Goal: Navigation & Orientation: Find specific page/section

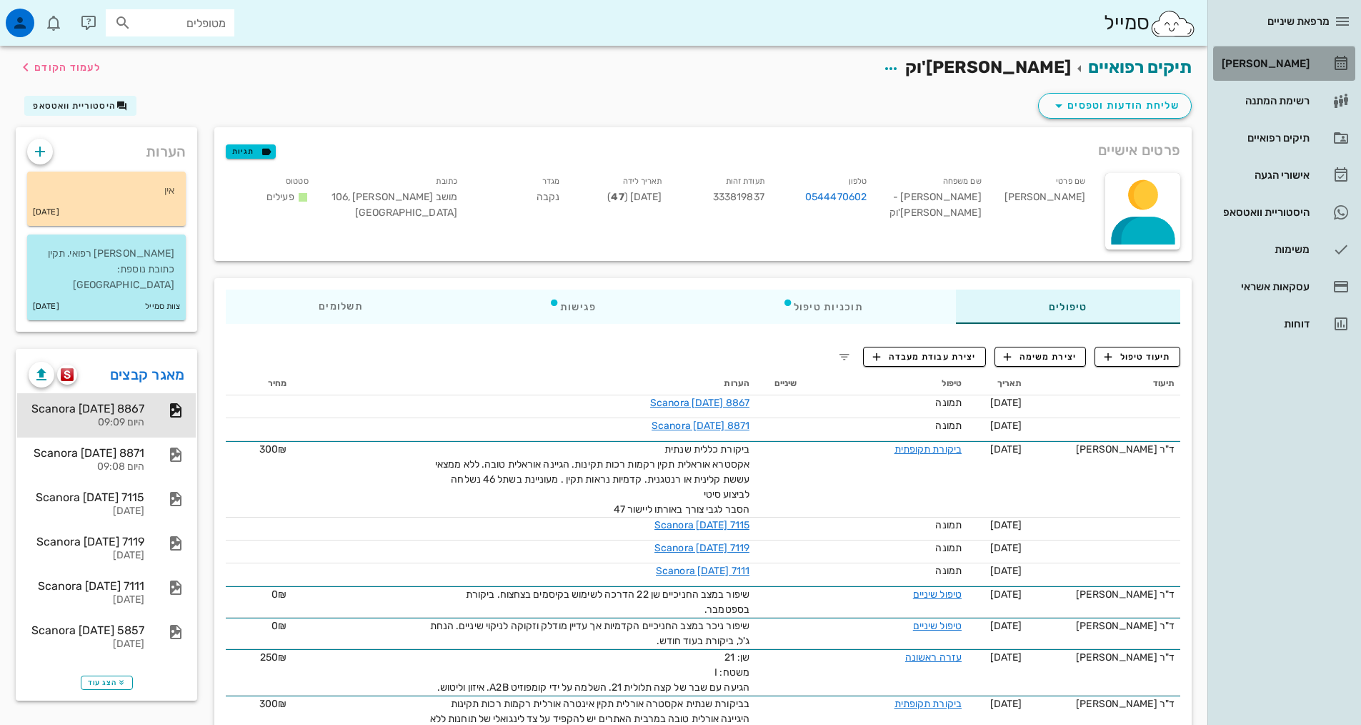
click at [1262, 64] on div "[PERSON_NAME]" at bounding box center [1264, 63] width 91 height 11
click at [1268, 66] on div "[PERSON_NAME]" at bounding box center [1264, 63] width 91 height 11
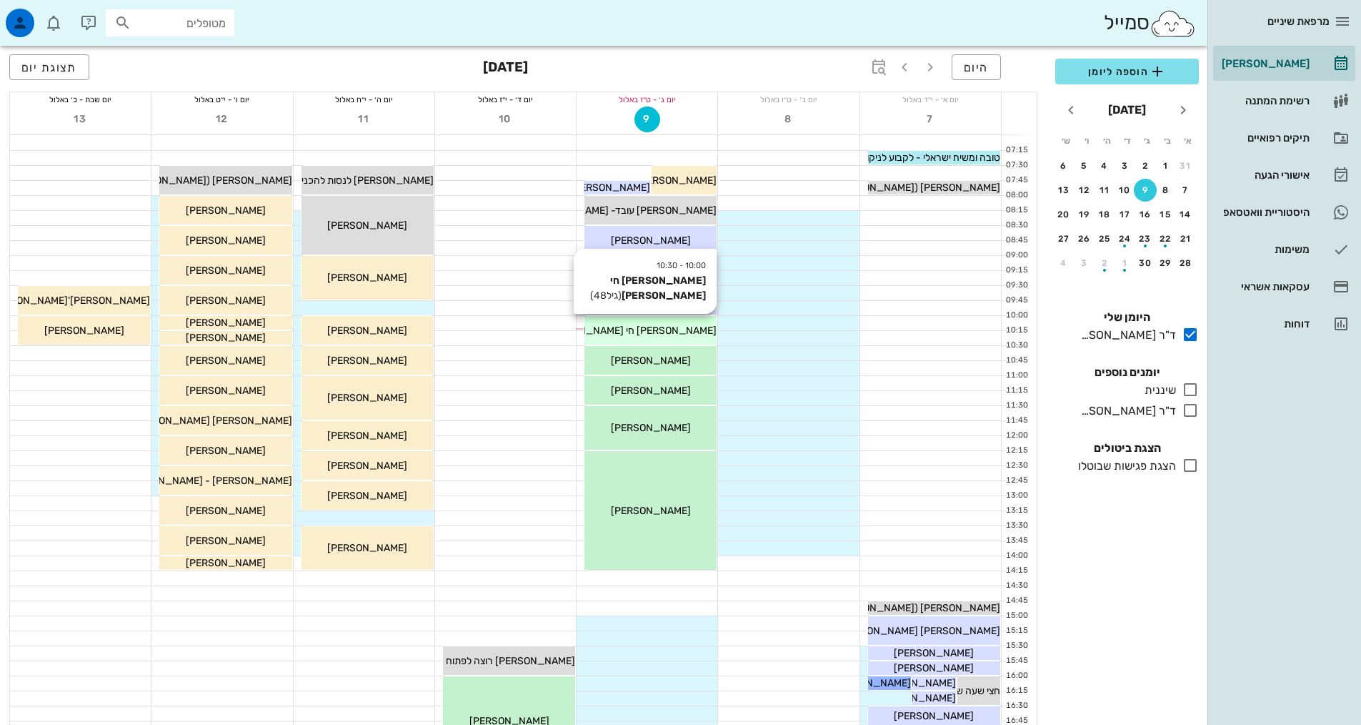
click at [664, 329] on span "שמואל חי ראובן" at bounding box center [630, 330] width 173 height 12
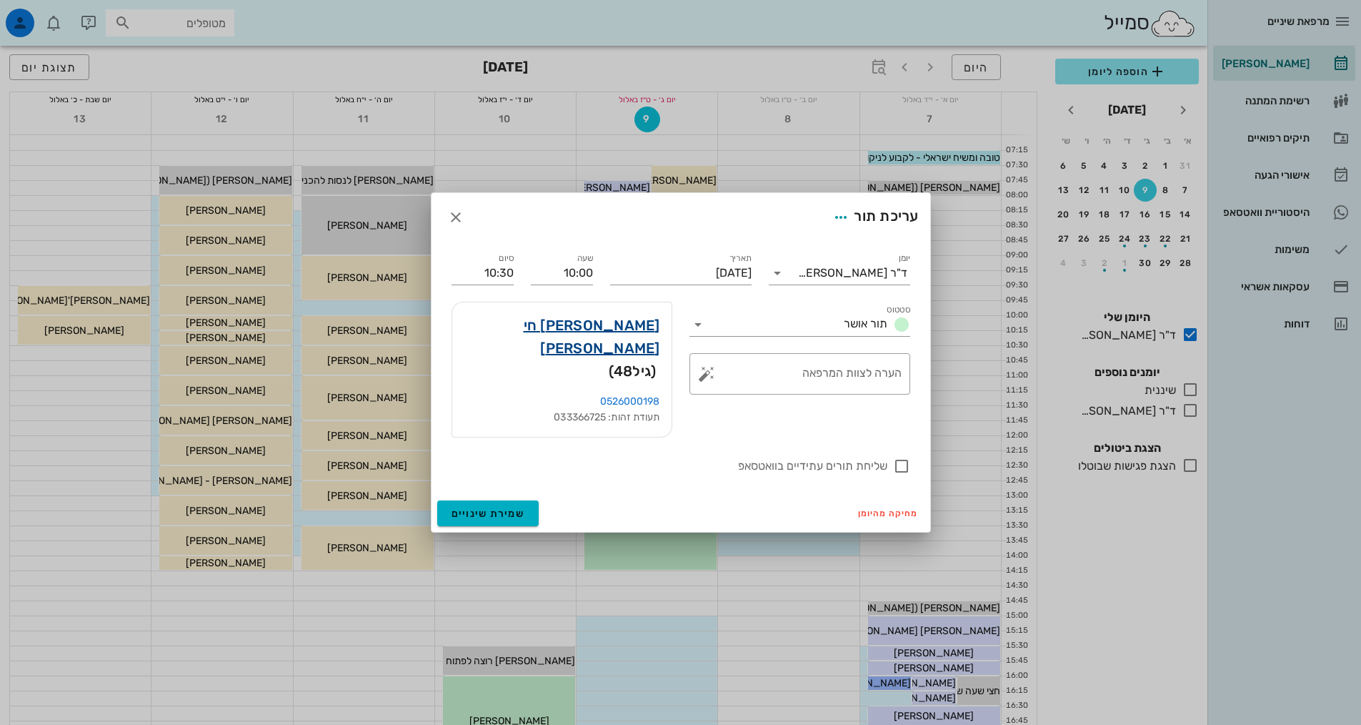
click at [650, 347] on link "שמואל חי ראובן" at bounding box center [562, 337] width 197 height 46
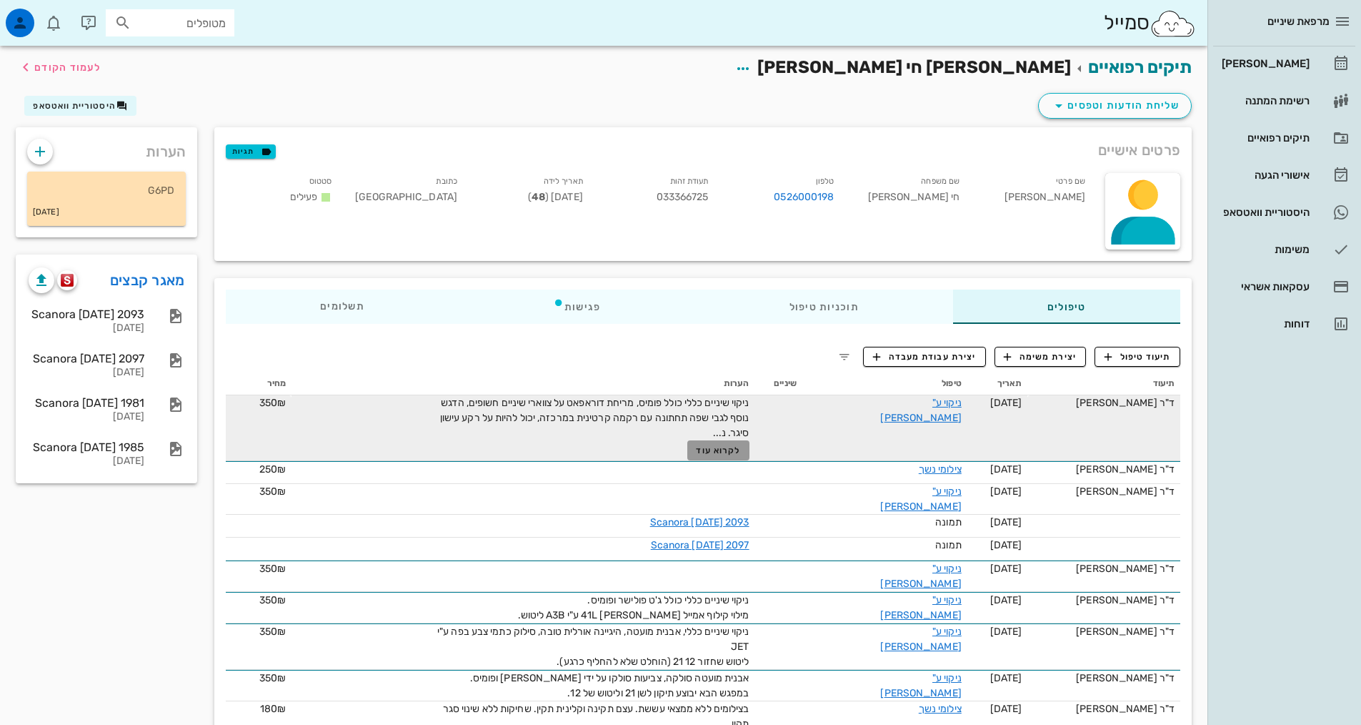
click at [740, 449] on span "לקרוא עוד" at bounding box center [718, 450] width 44 height 10
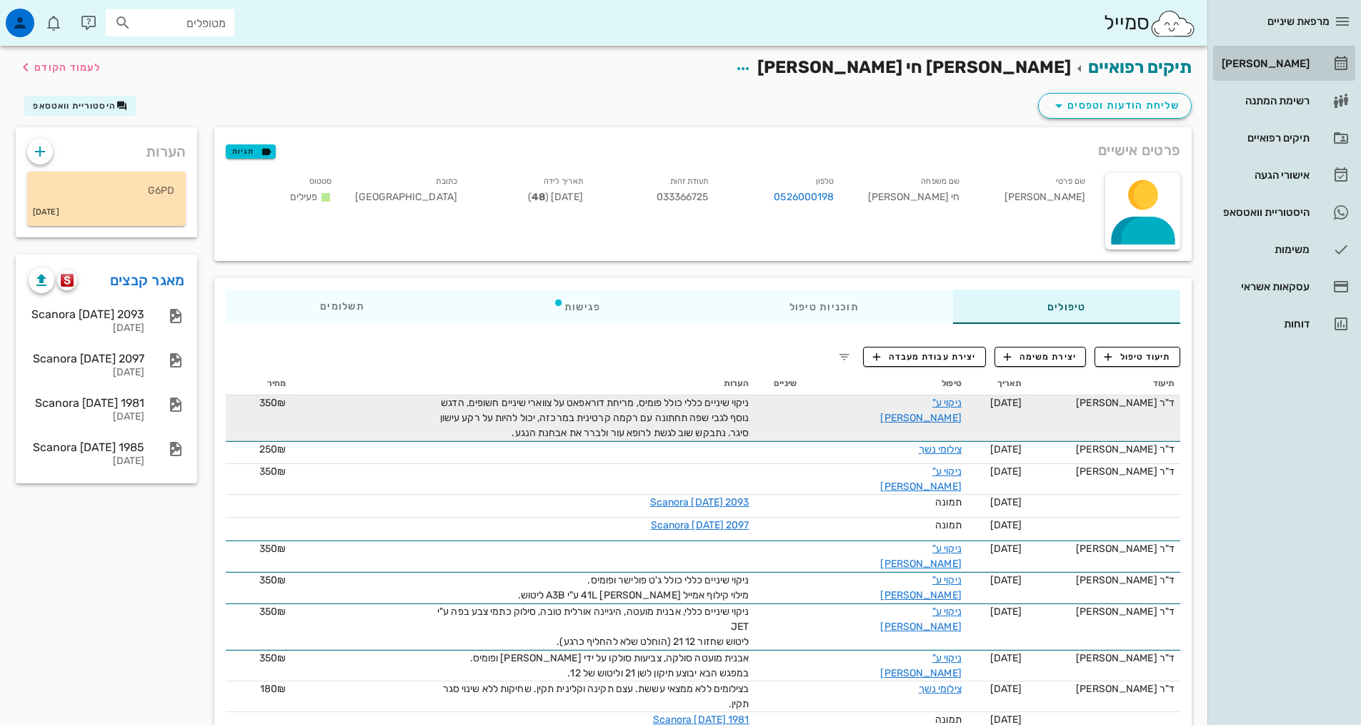
click at [1323, 50] on link "[PERSON_NAME]" at bounding box center [1284, 63] width 142 height 34
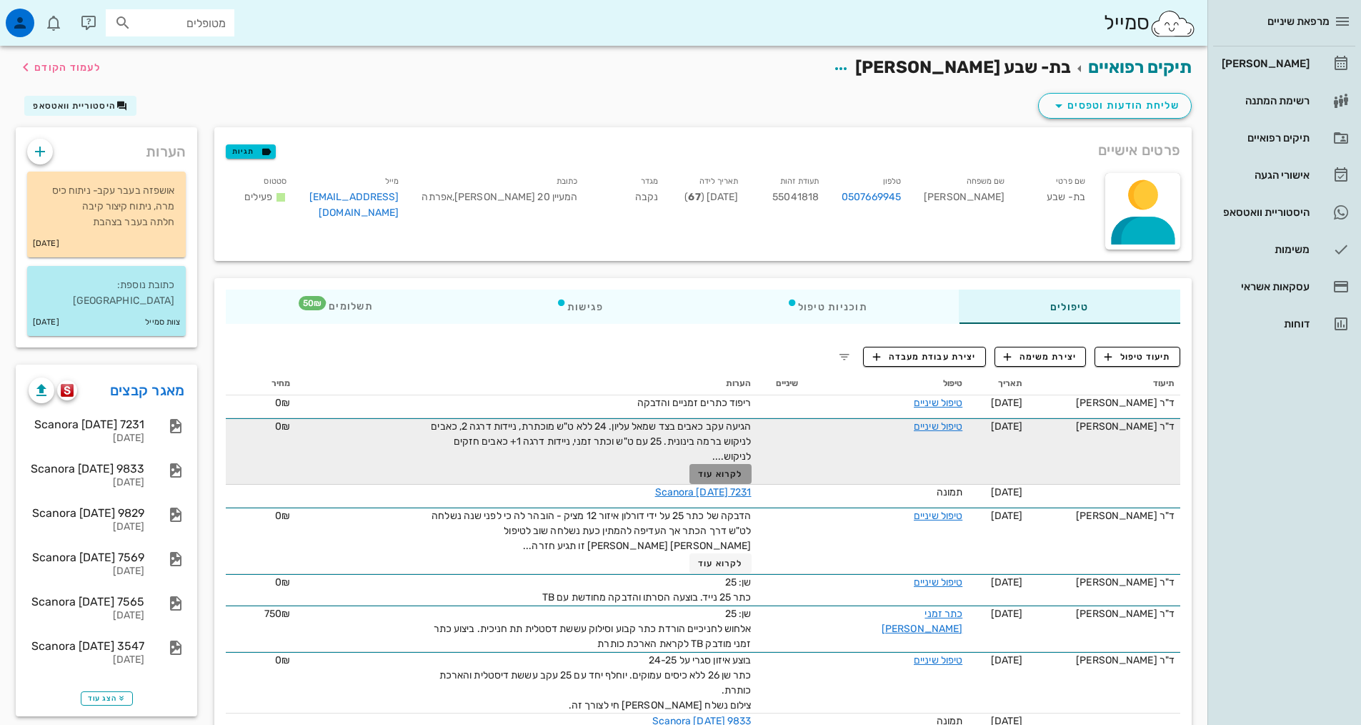
click at [730, 475] on span "לקרוא עוד" at bounding box center [720, 474] width 44 height 10
click at [725, 473] on span "לקרוא עוד" at bounding box center [720, 474] width 44 height 10
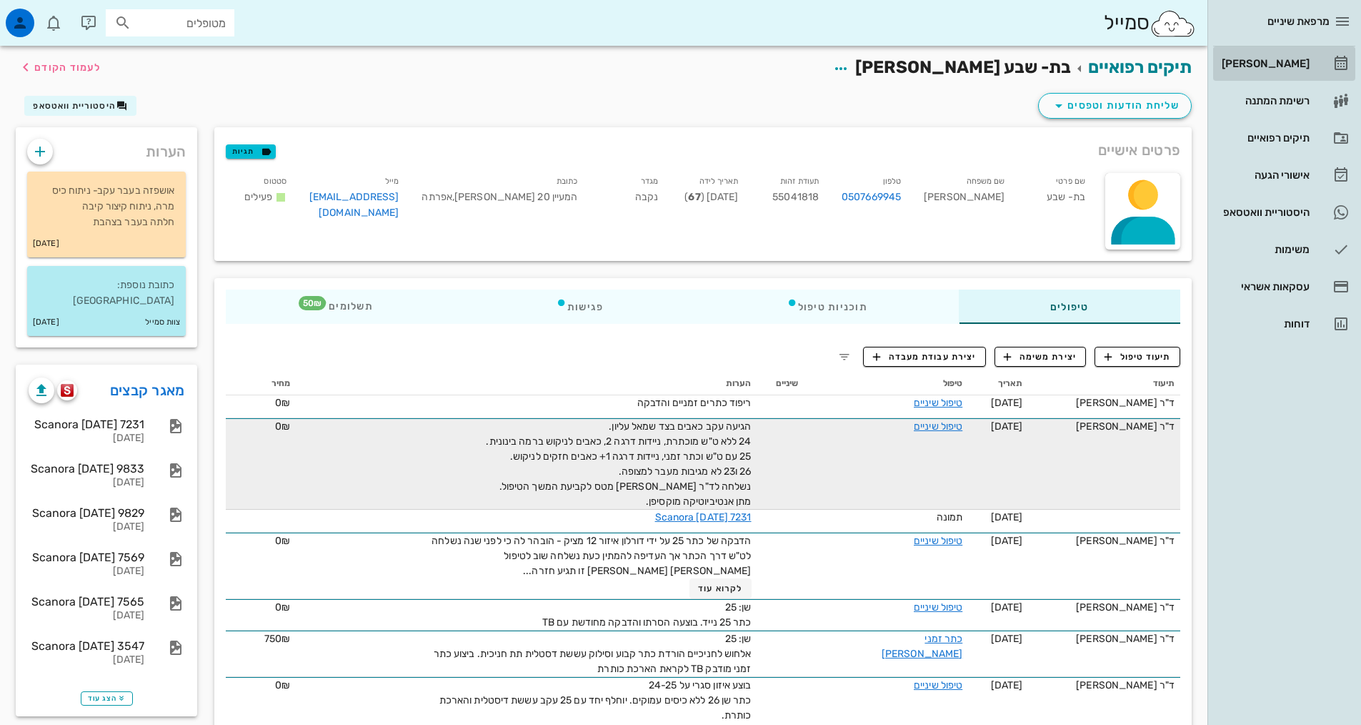
click at [1264, 60] on div "[PERSON_NAME]" at bounding box center [1264, 63] width 91 height 11
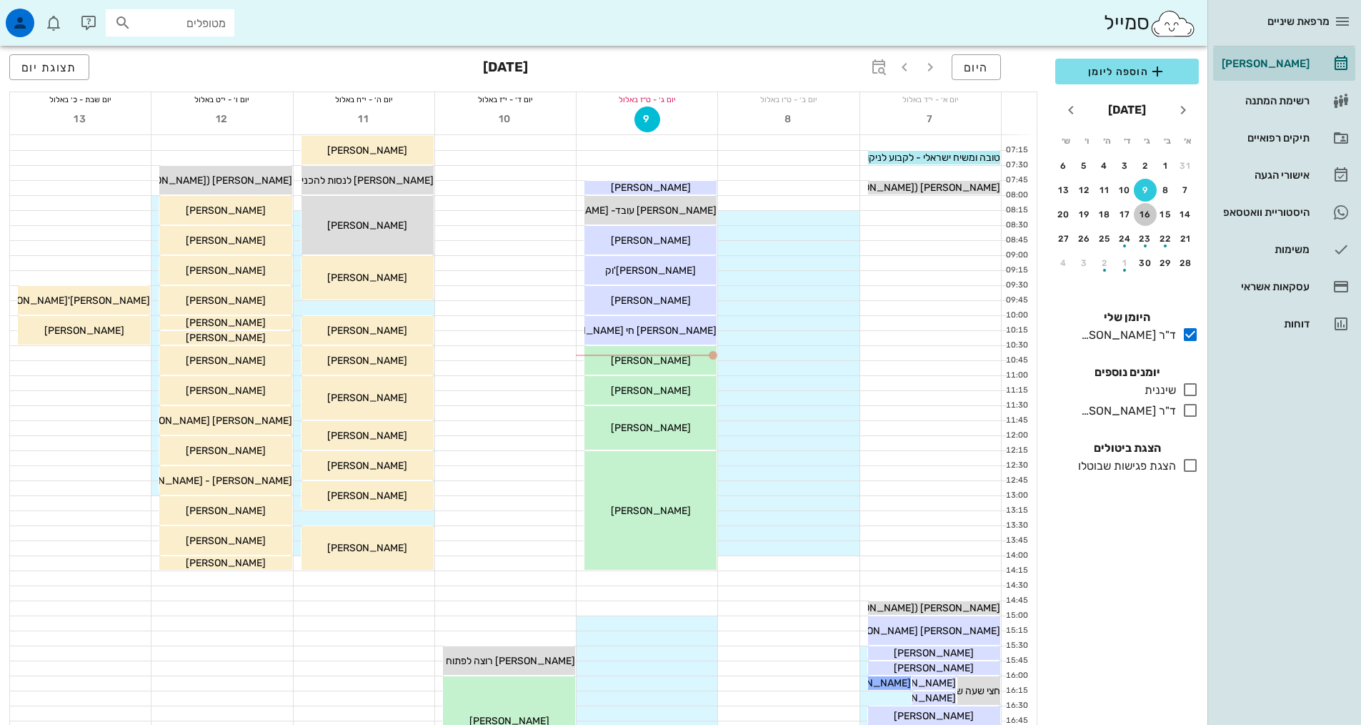
click at [1150, 216] on div "16" at bounding box center [1145, 214] width 23 height 10
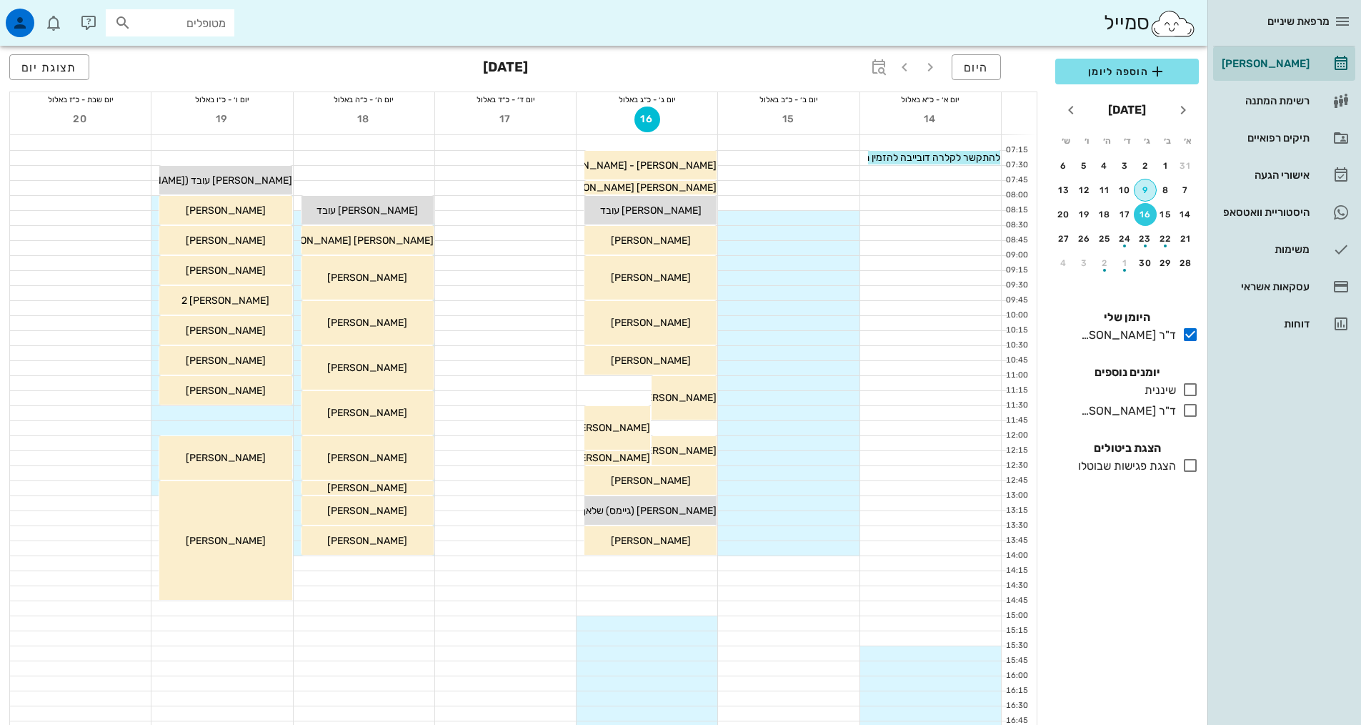
click at [1145, 194] on div "9" at bounding box center [1145, 190] width 21 height 10
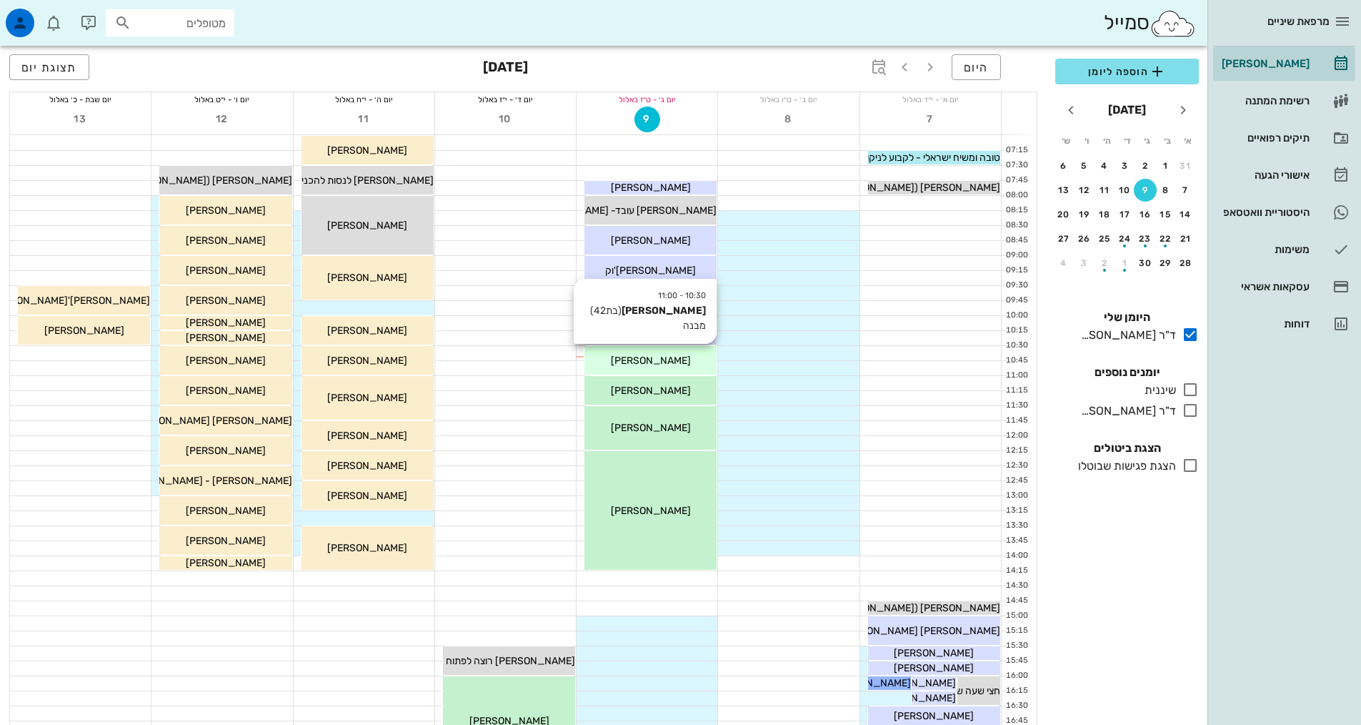
click at [656, 366] on span "קרין וקנין" at bounding box center [651, 360] width 80 height 12
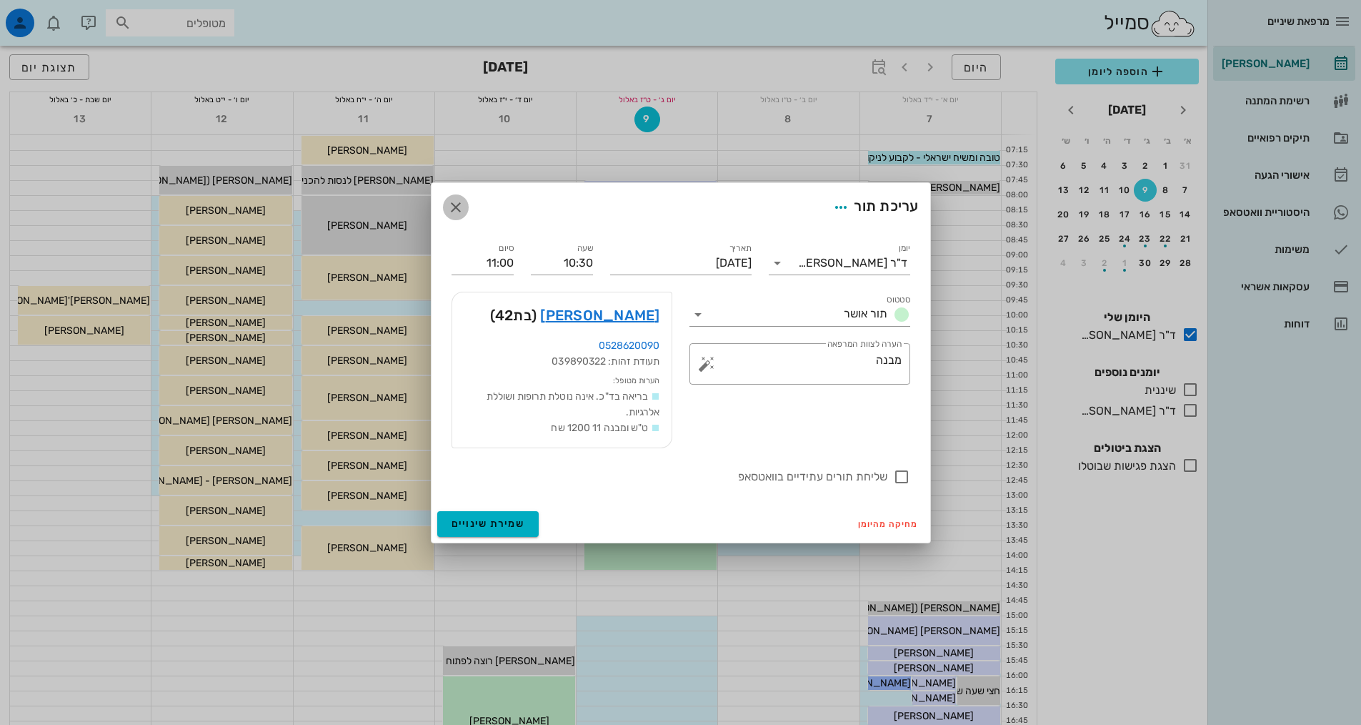
click at [457, 213] on icon "button" at bounding box center [455, 207] width 17 height 17
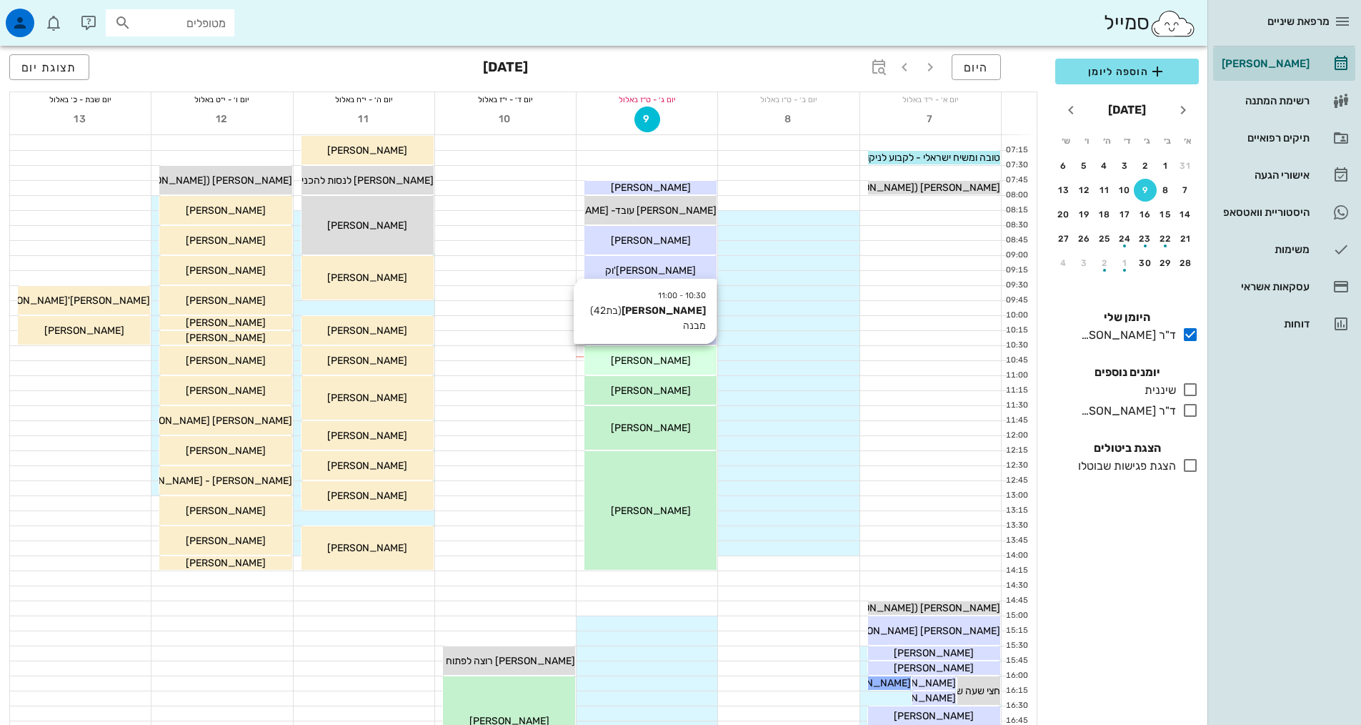
click at [662, 362] on span "קרין וקנין" at bounding box center [651, 360] width 80 height 12
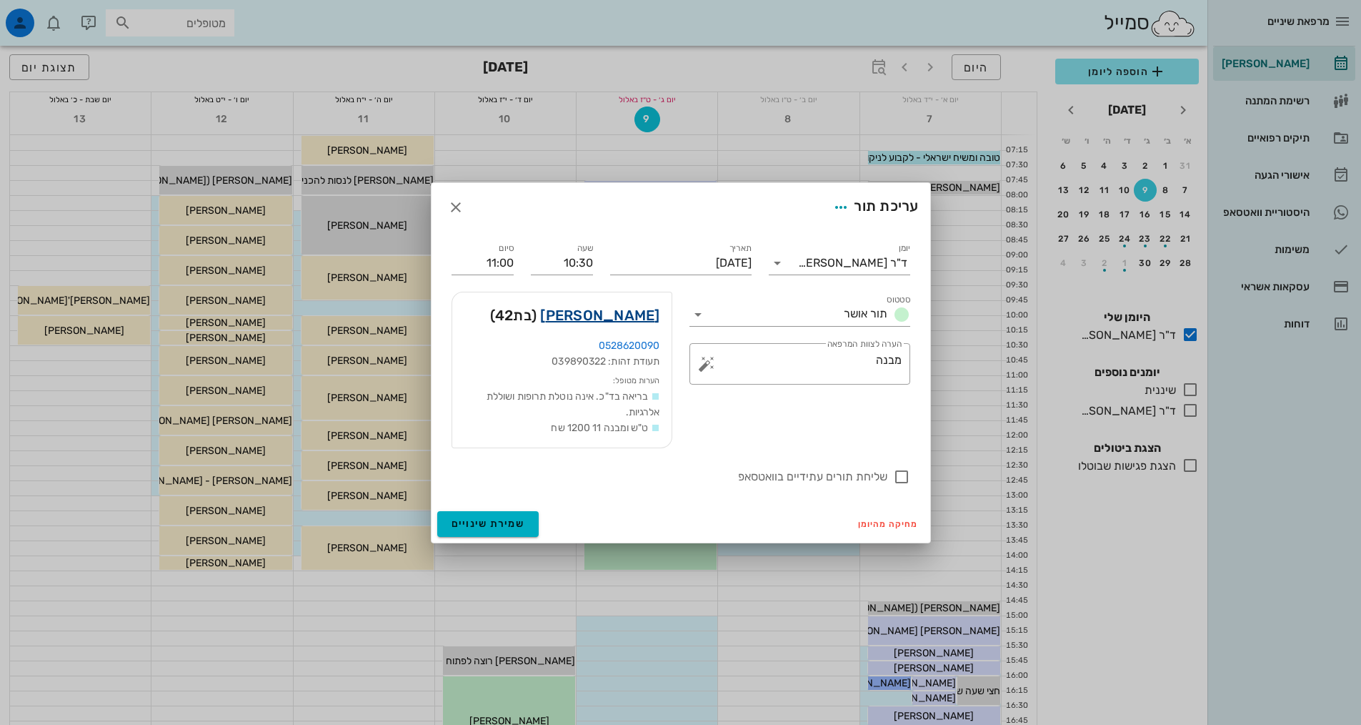
click at [642, 319] on link "קרין וקנין" at bounding box center [599, 315] width 119 height 23
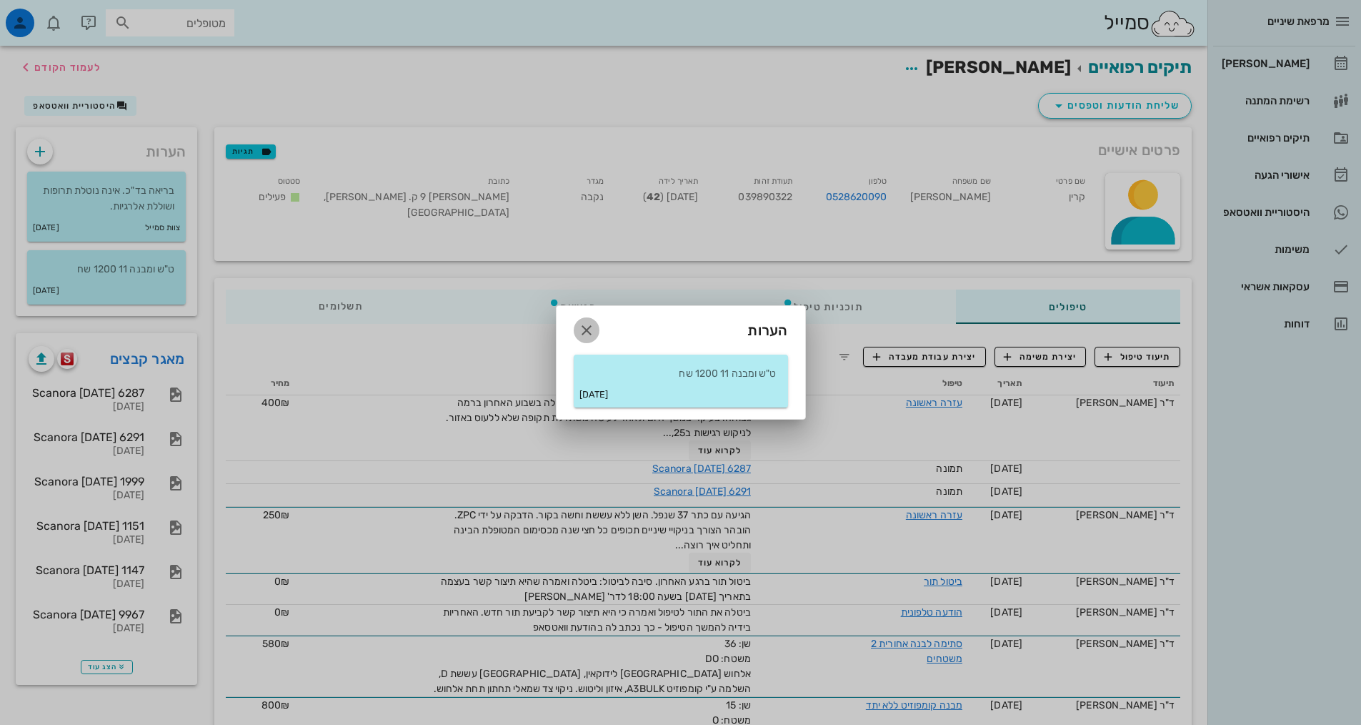
click at [585, 325] on icon "button" at bounding box center [586, 330] width 17 height 17
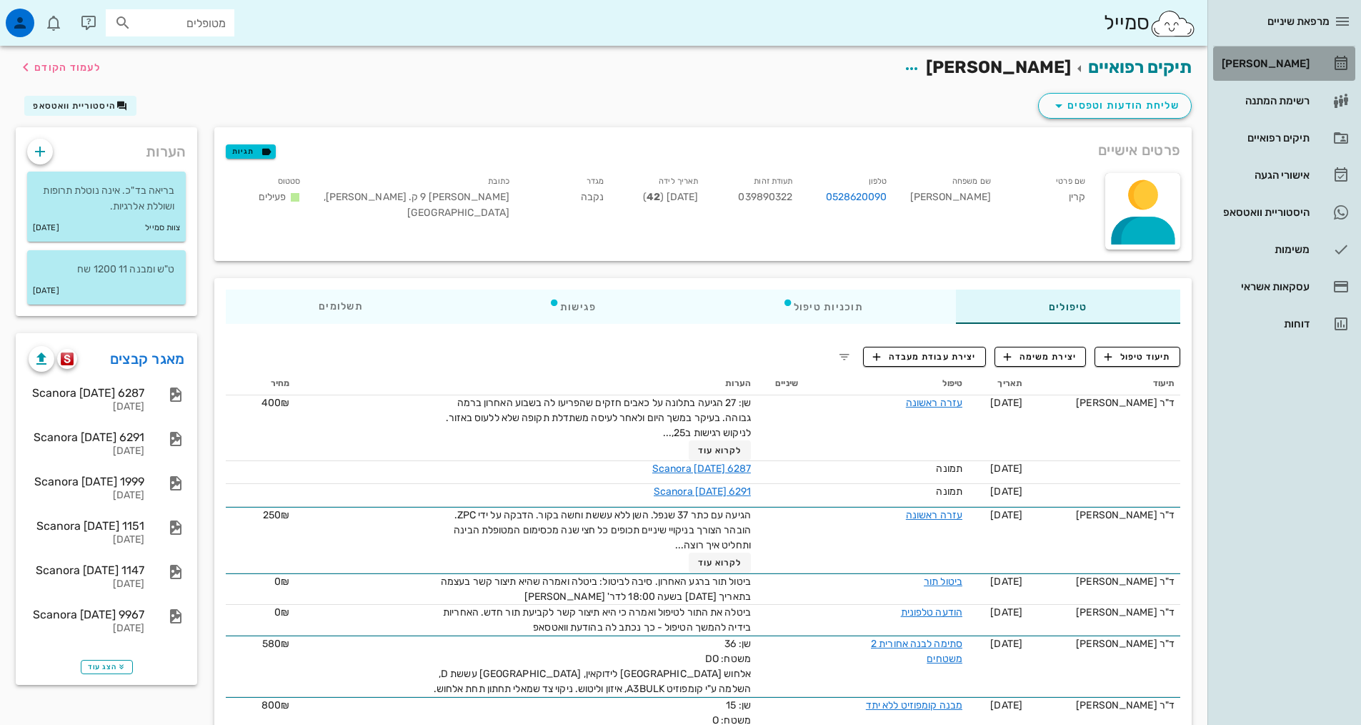
click at [1271, 60] on div "[PERSON_NAME]" at bounding box center [1264, 63] width 91 height 11
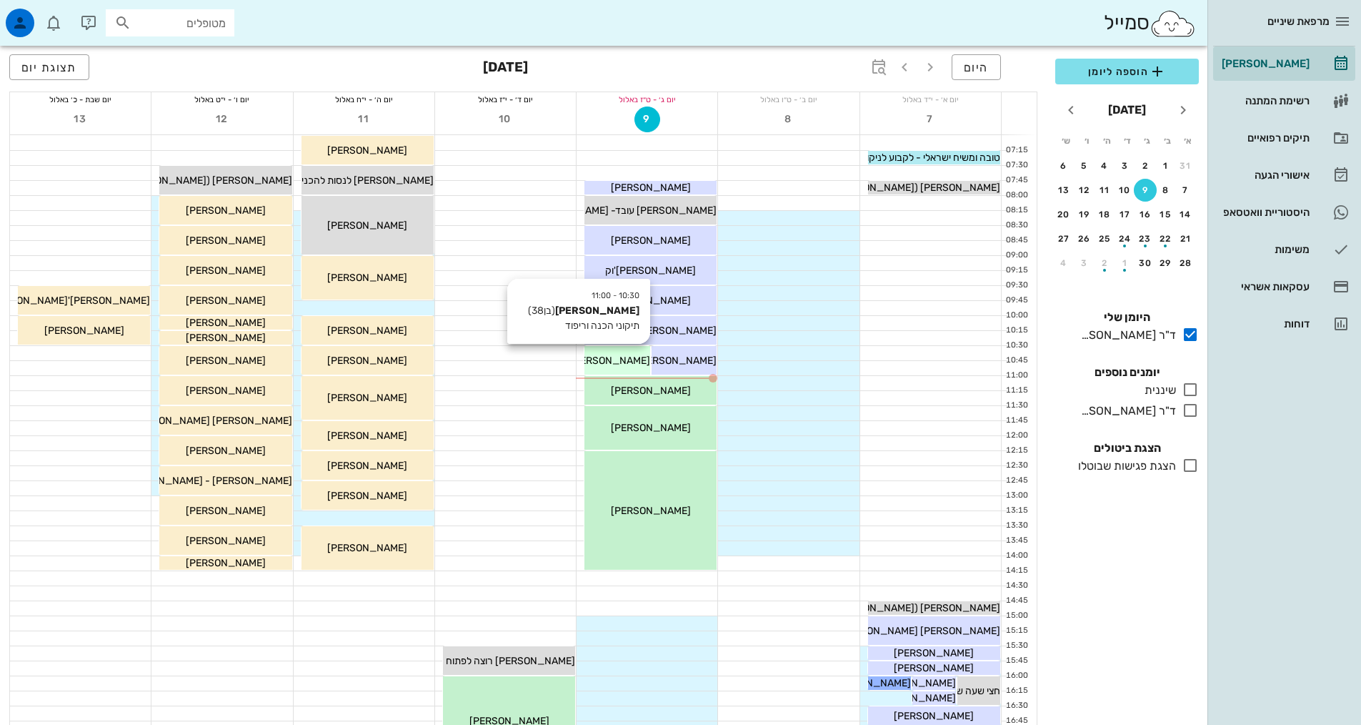
click at [611, 357] on span "נתן אזולאי" at bounding box center [610, 360] width 80 height 12
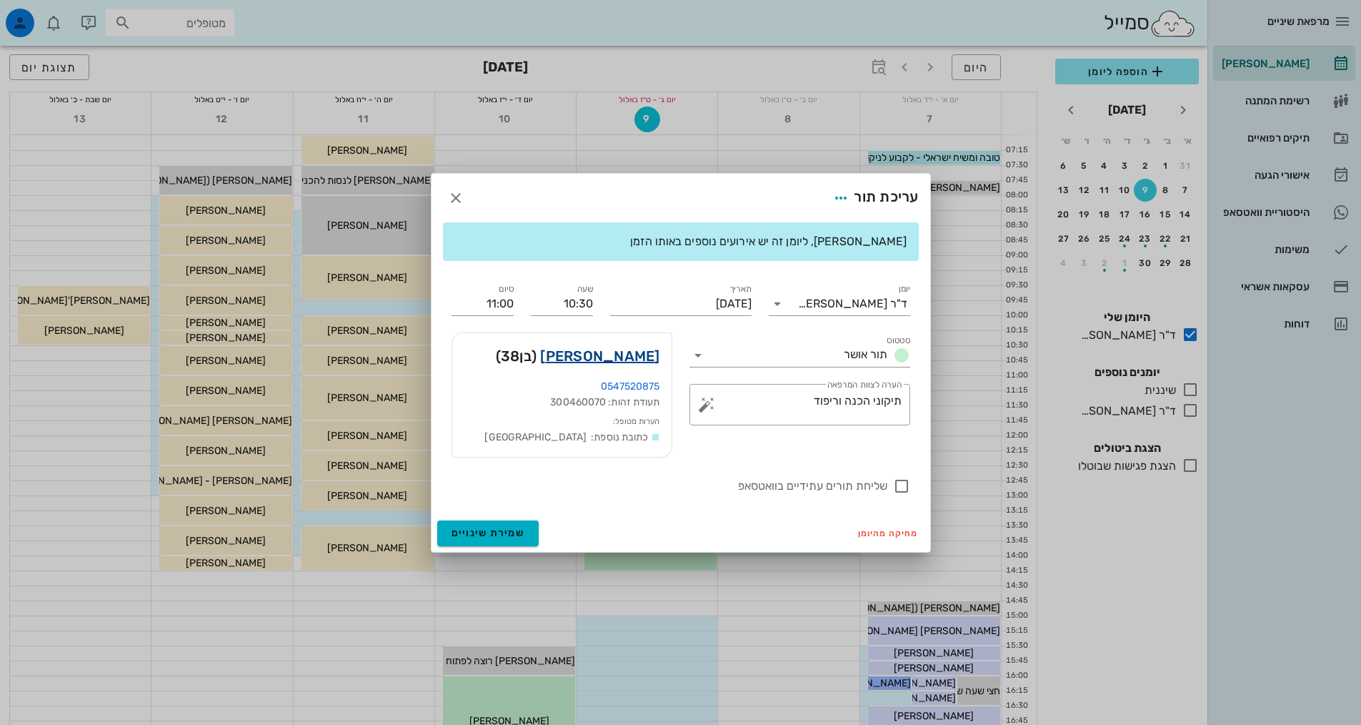
click at [632, 359] on link "נתן אזולאי" at bounding box center [599, 355] width 119 height 23
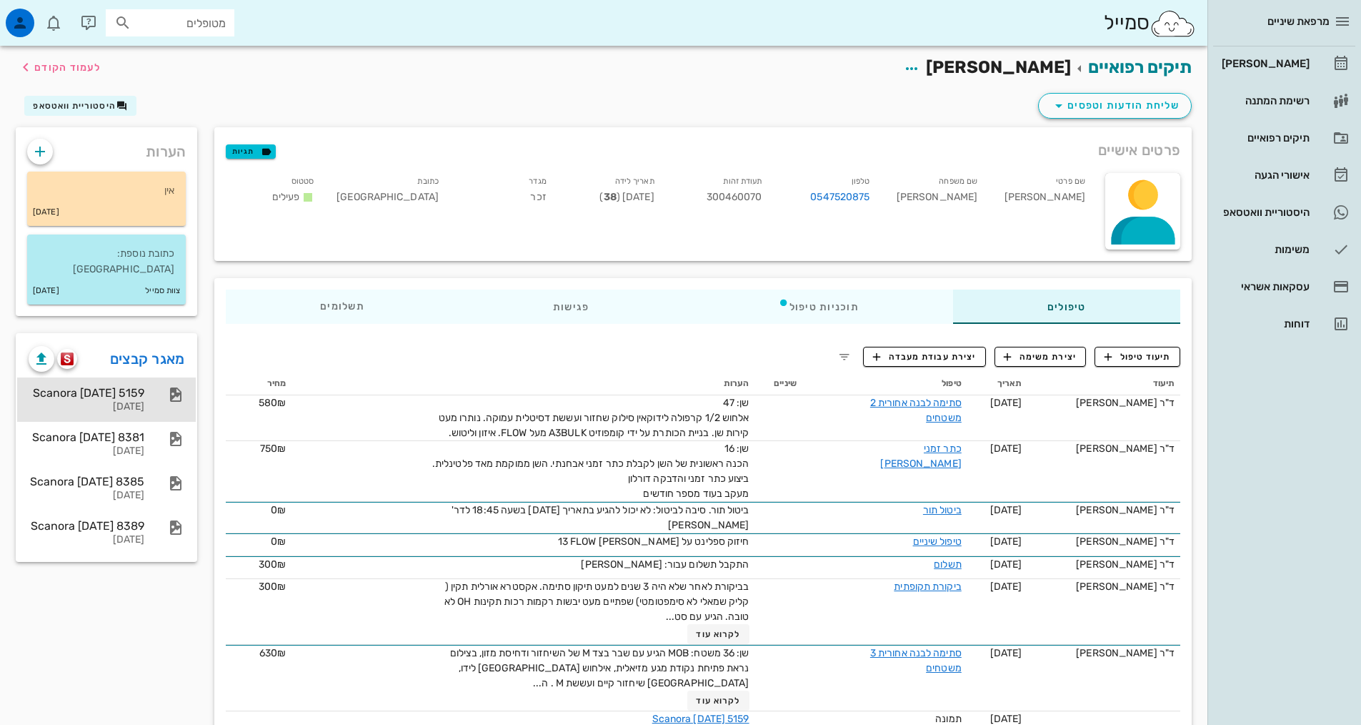
click at [106, 386] on div "Scanora 12-07-24 5159" at bounding box center [87, 393] width 116 height 14
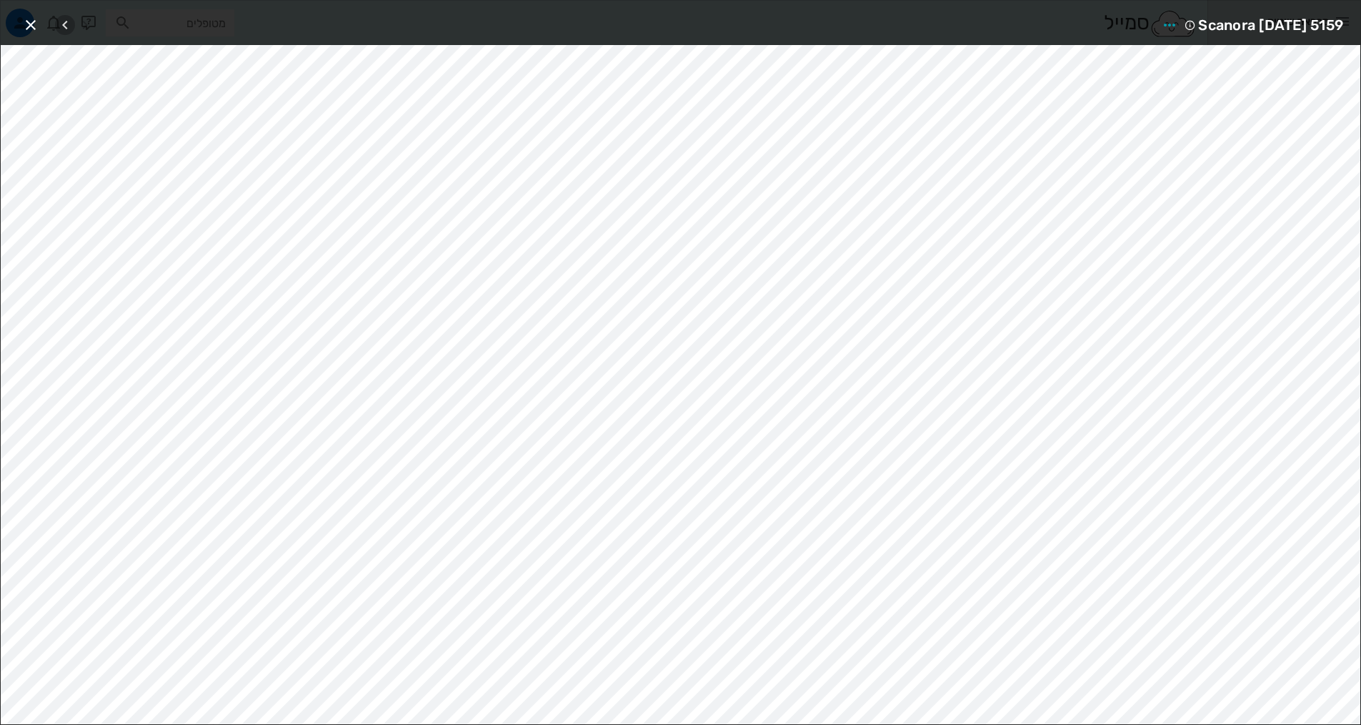
click at [64, 31] on icon "button" at bounding box center [64, 24] width 17 height 17
click at [31, 21] on icon "button" at bounding box center [30, 24] width 17 height 17
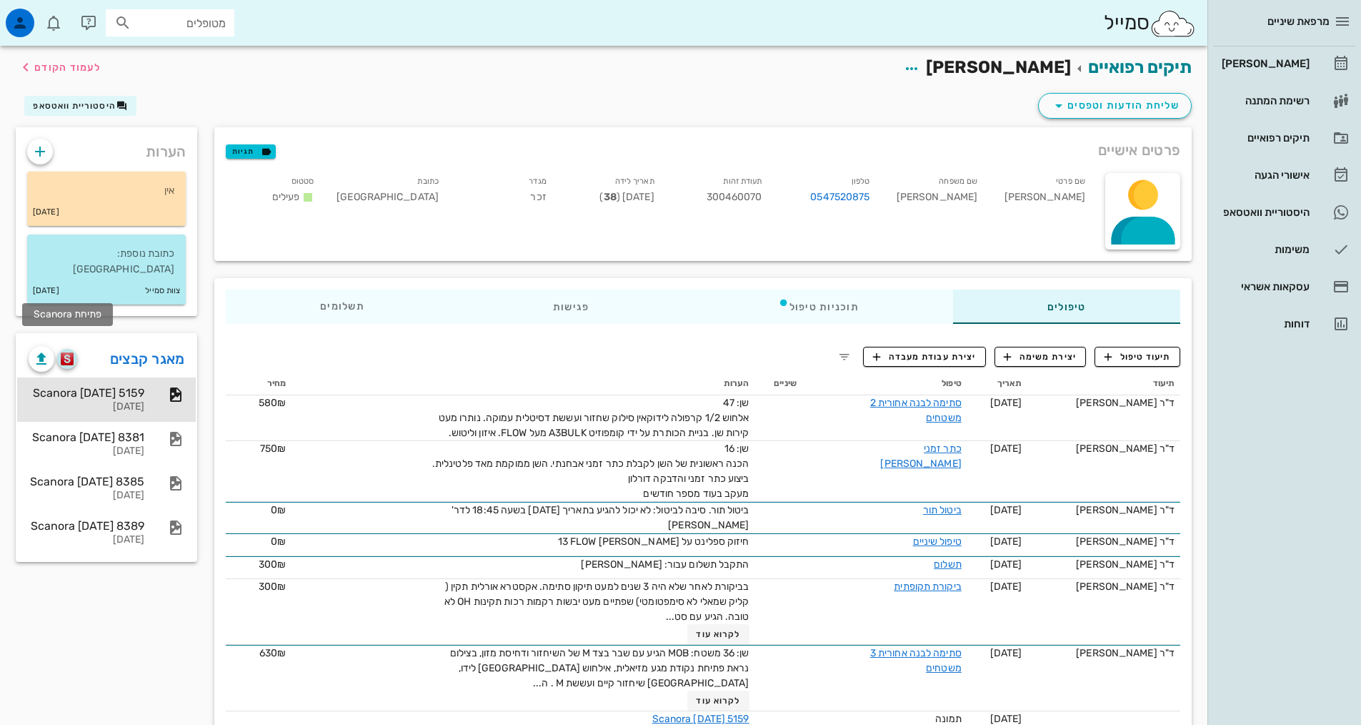
click at [74, 352] on img "button" at bounding box center [68, 358] width 14 height 13
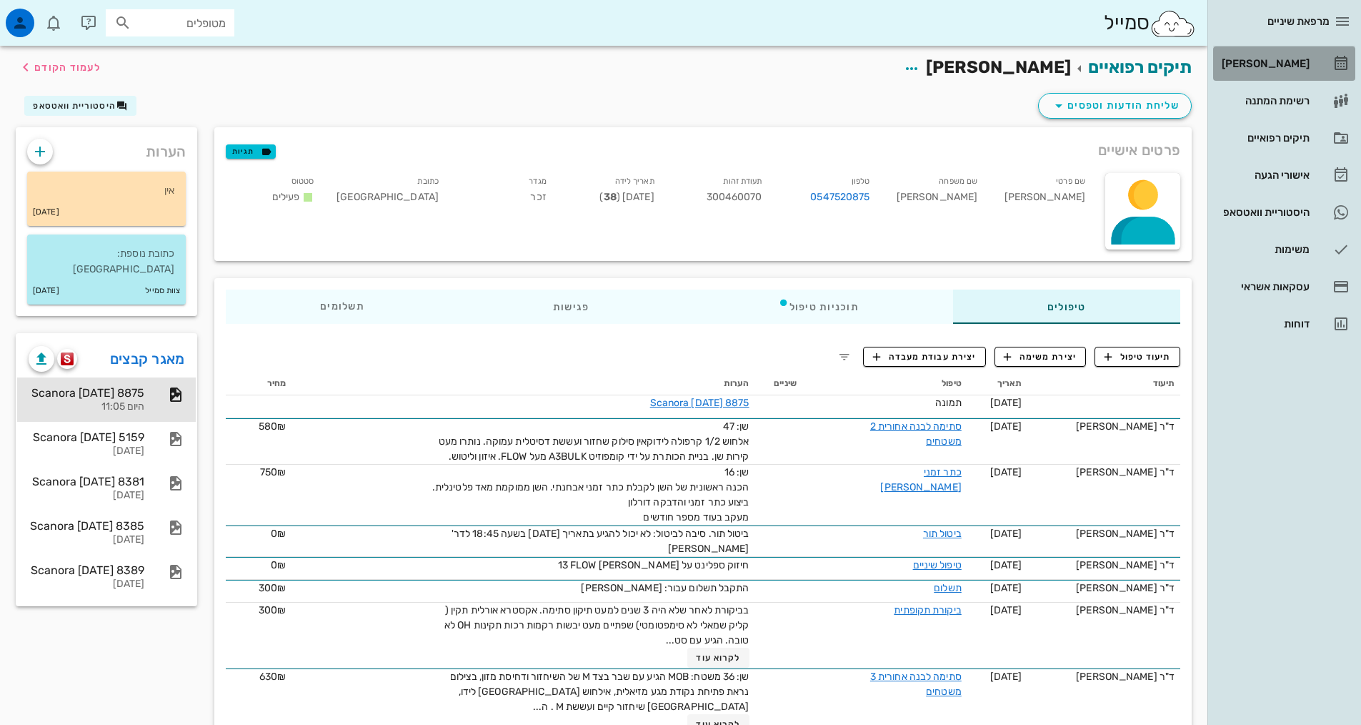
click at [1288, 64] on div "[PERSON_NAME]" at bounding box center [1264, 63] width 91 height 11
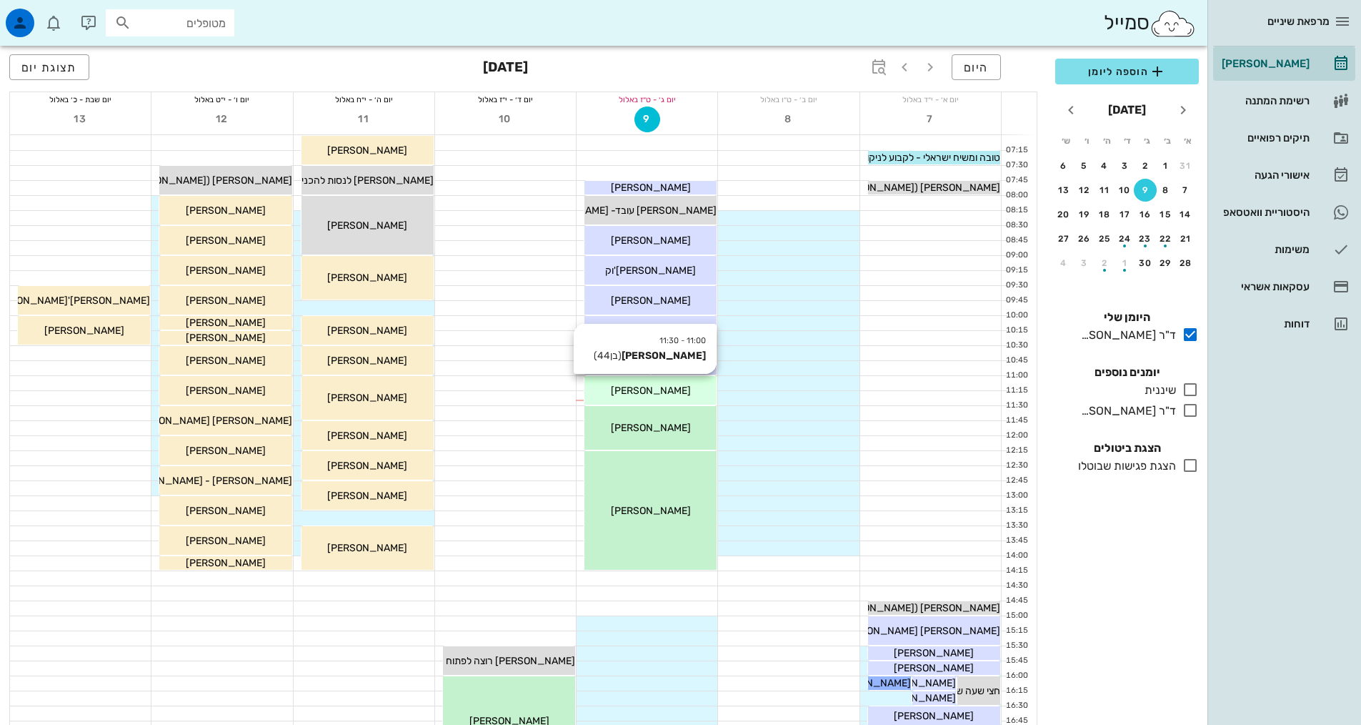
click at [673, 387] on div "יואל ליאון" at bounding box center [651, 390] width 132 height 15
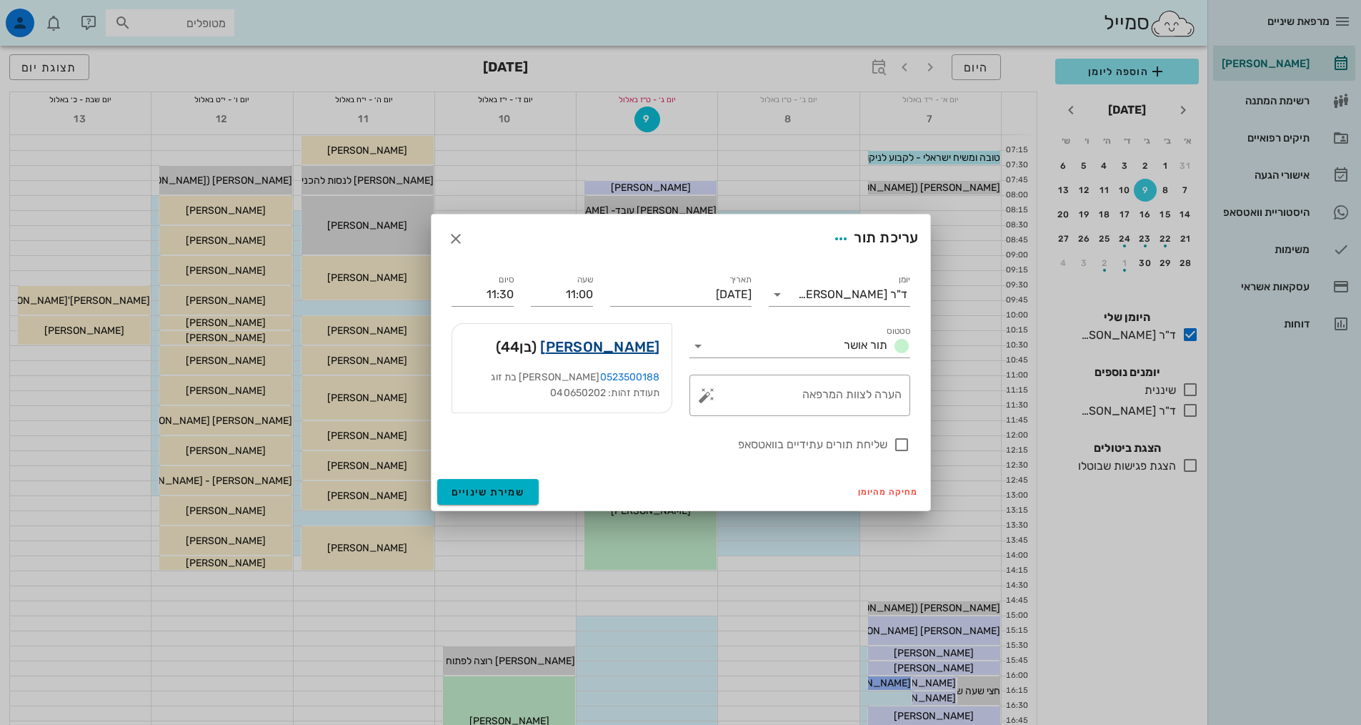
click at [631, 347] on link "יואל ליאון" at bounding box center [599, 346] width 119 height 23
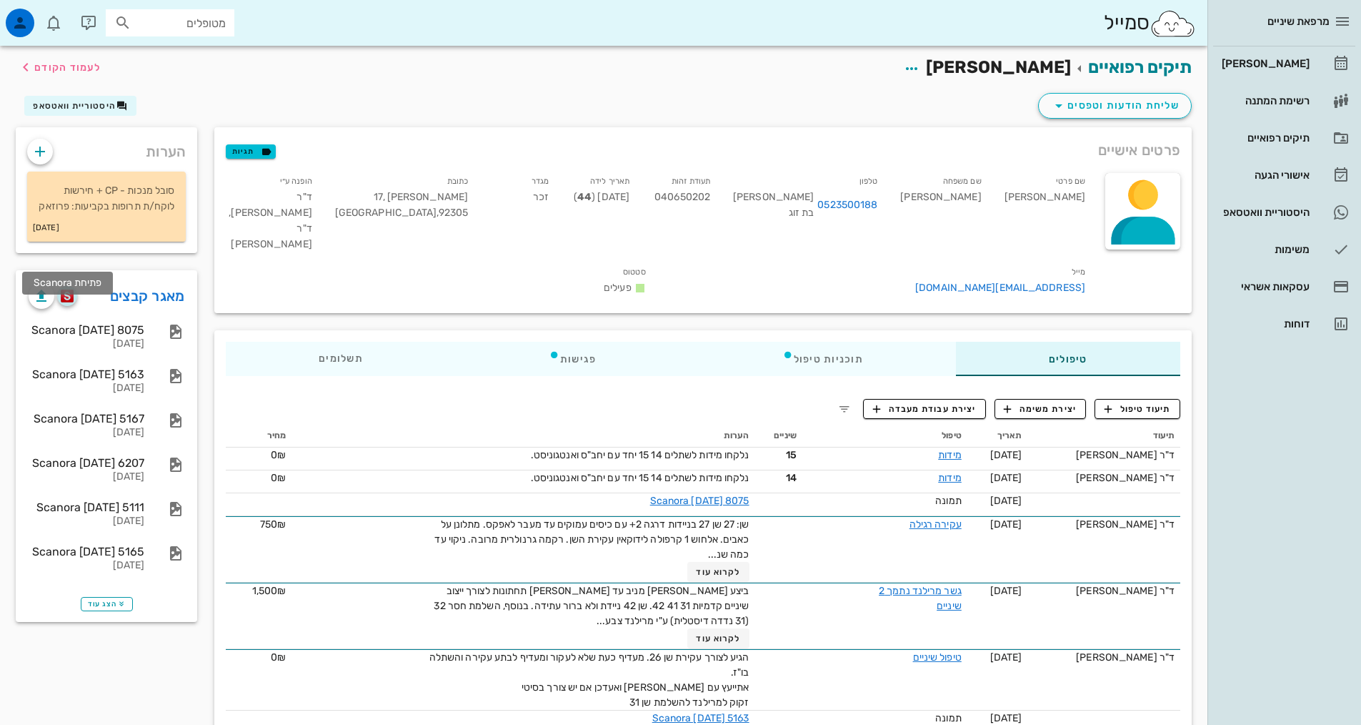
click at [69, 302] on img "button" at bounding box center [68, 295] width 14 height 13
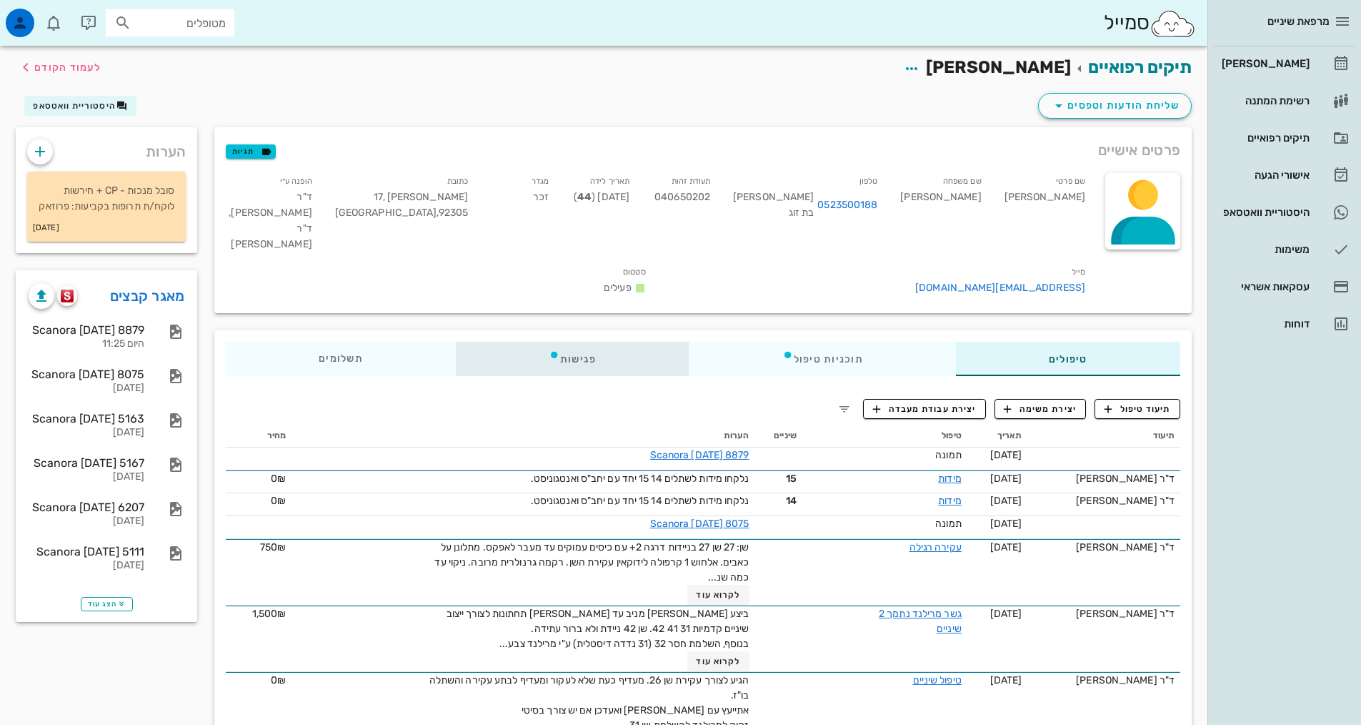
click at [586, 342] on div "פגישות" at bounding box center [573, 359] width 234 height 34
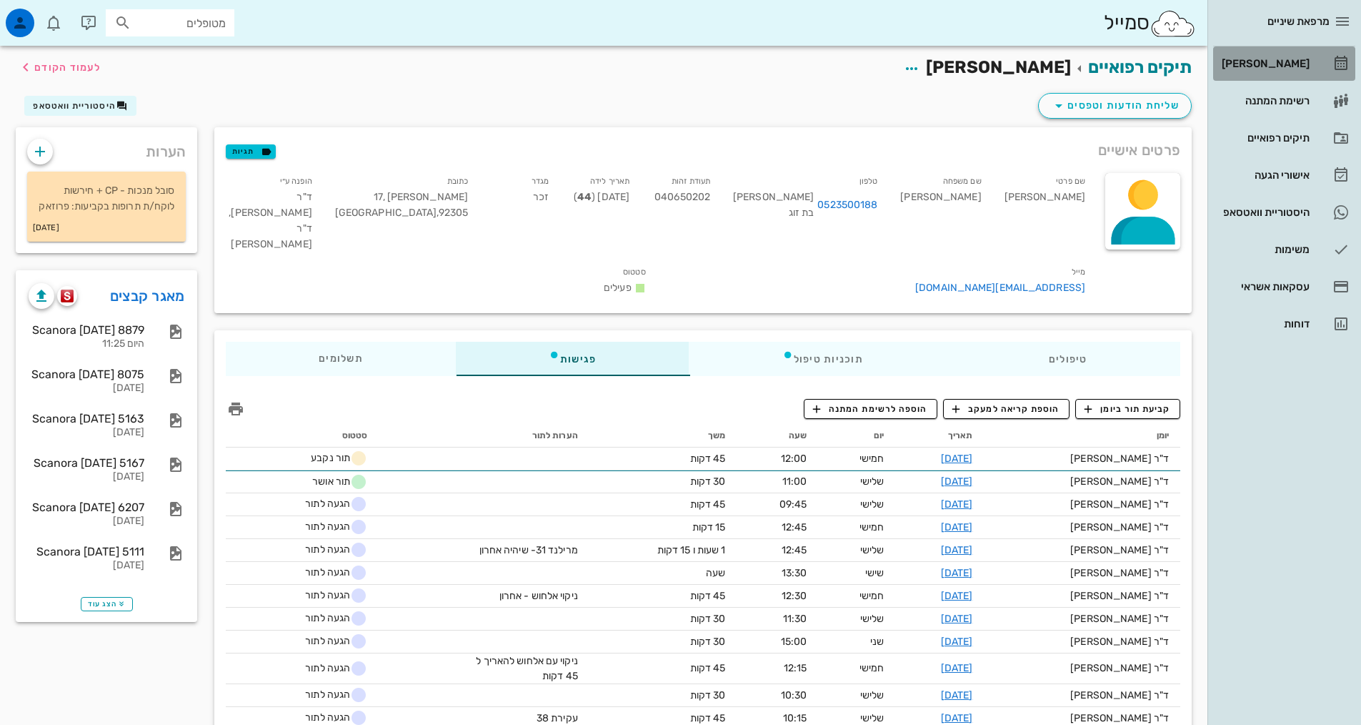
click at [1270, 64] on div "[PERSON_NAME]" at bounding box center [1264, 63] width 91 height 11
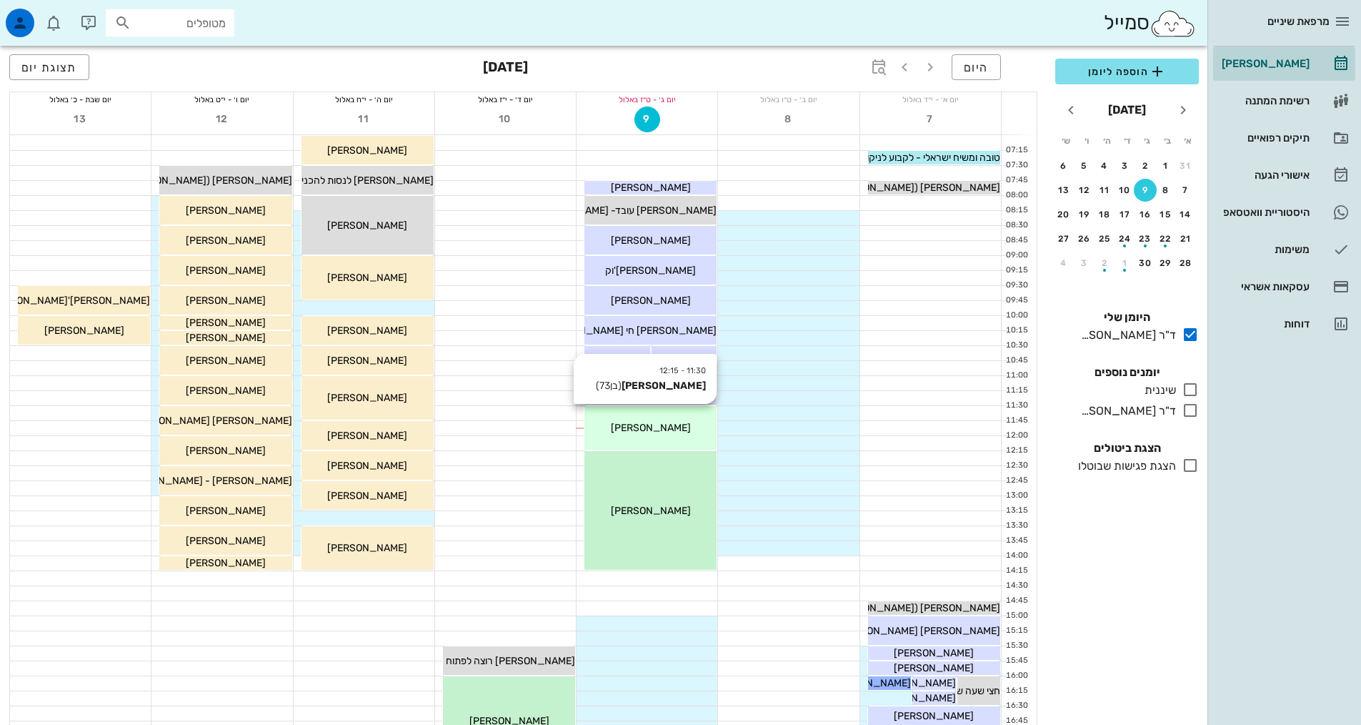
click at [622, 437] on div "11:30 - 12:15 דניאל סגרי (בן 73 ) דניאל סגרי" at bounding box center [651, 428] width 132 height 44
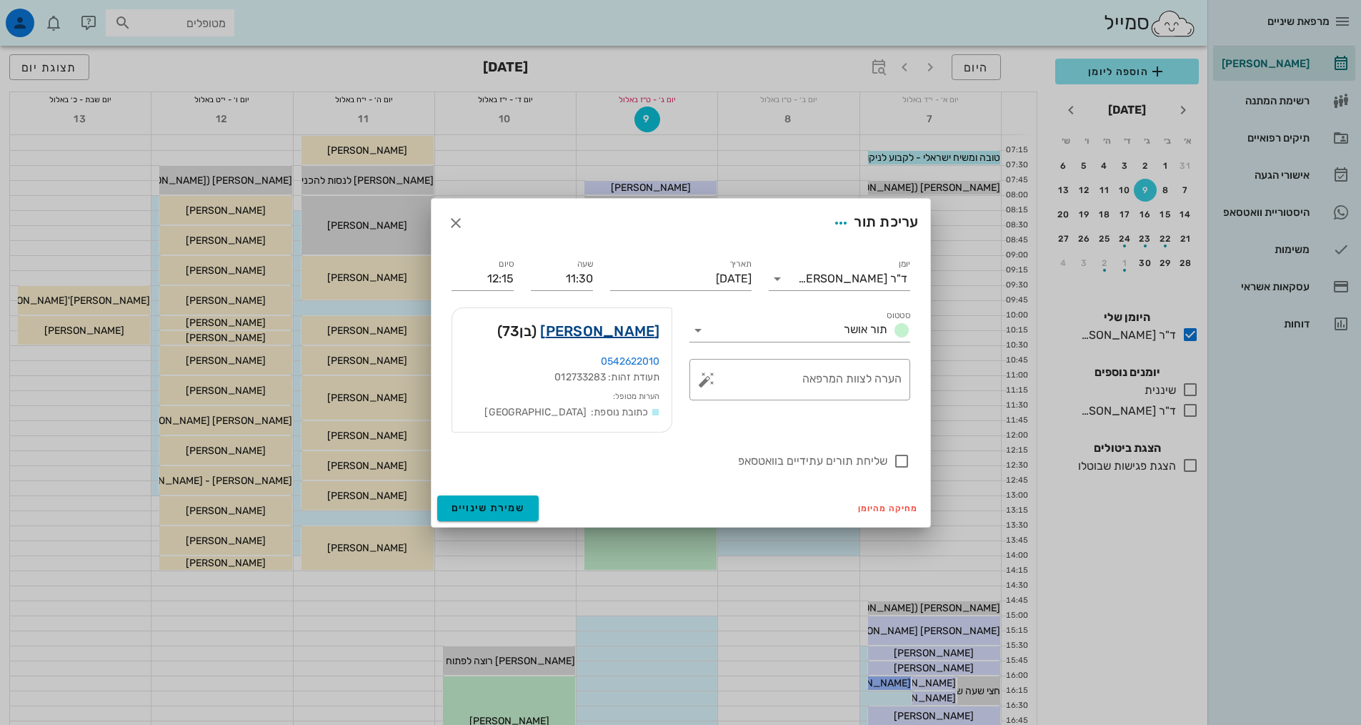
click at [634, 327] on link "דניאל סגרי" at bounding box center [599, 330] width 119 height 23
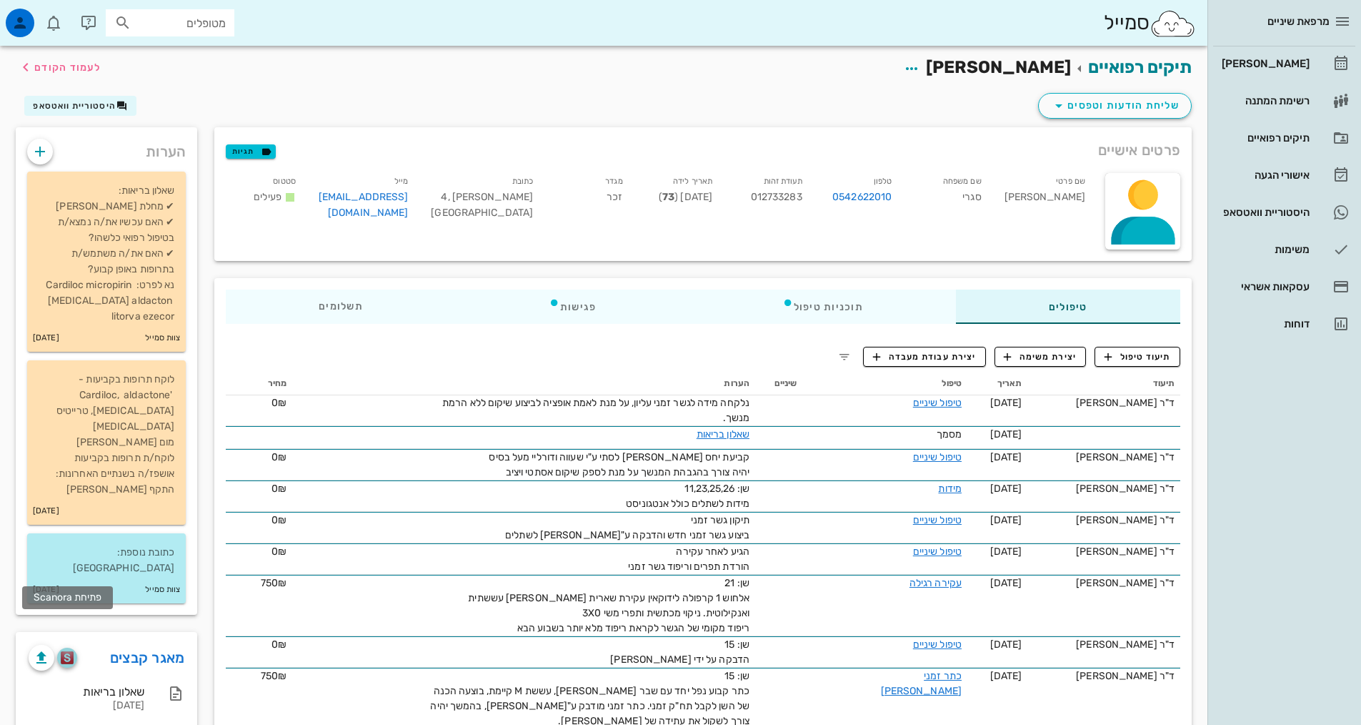
click at [68, 651] on img "button" at bounding box center [68, 657] width 14 height 13
